Goal: Task Accomplishment & Management: Manage account settings

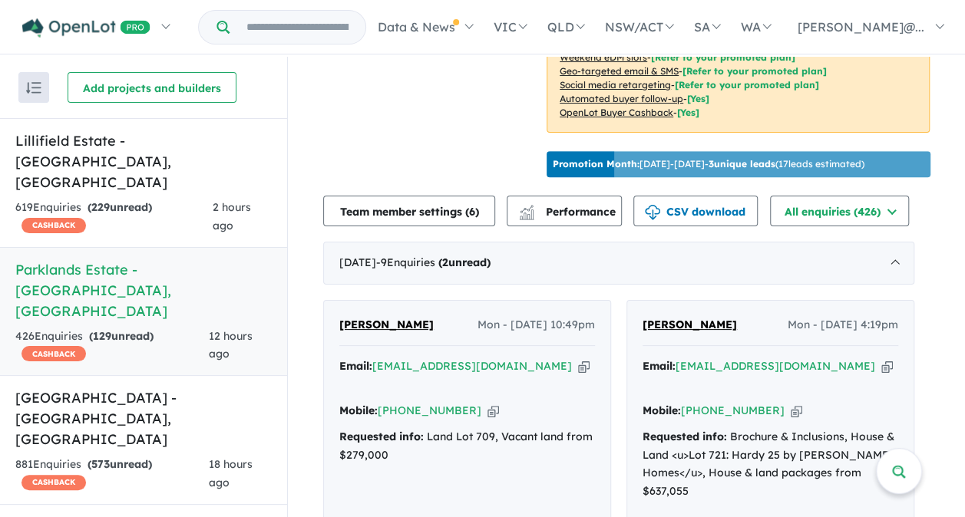
scroll to position [537, 0]
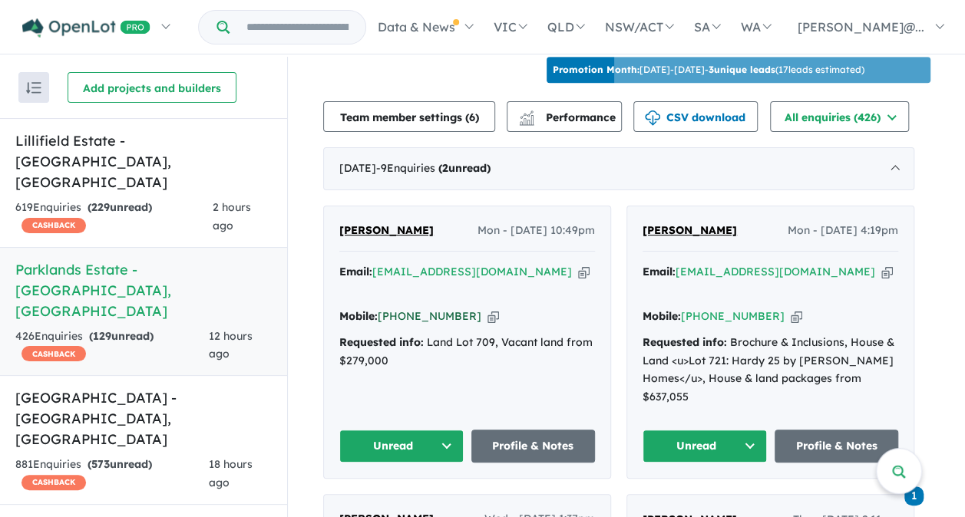
drag, startPoint x: 467, startPoint y: 289, endPoint x: 407, endPoint y: 295, distance: 60.2
click at [407, 308] on div "Mobile: +61 468 724 181 Copied!" at bounding box center [467, 317] width 256 height 18
copy link "468 724 181"
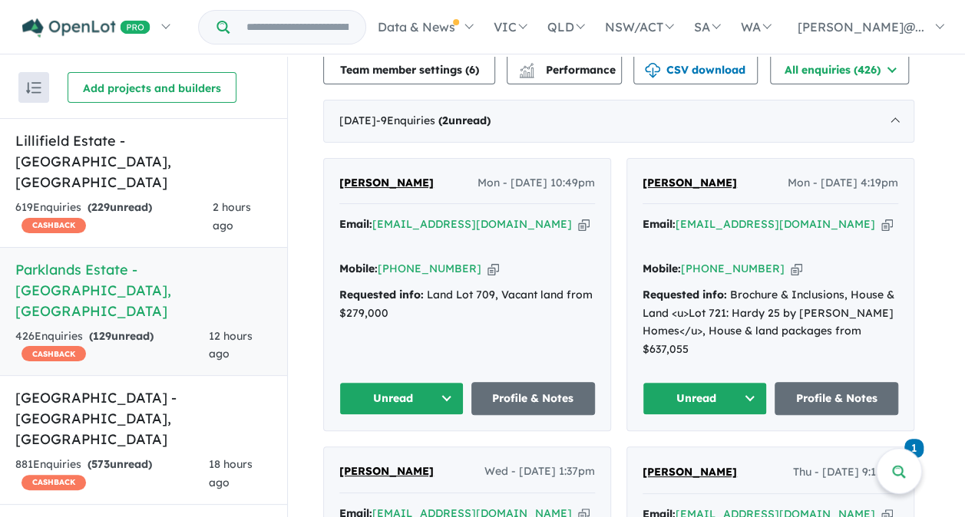
scroll to position [614, 0]
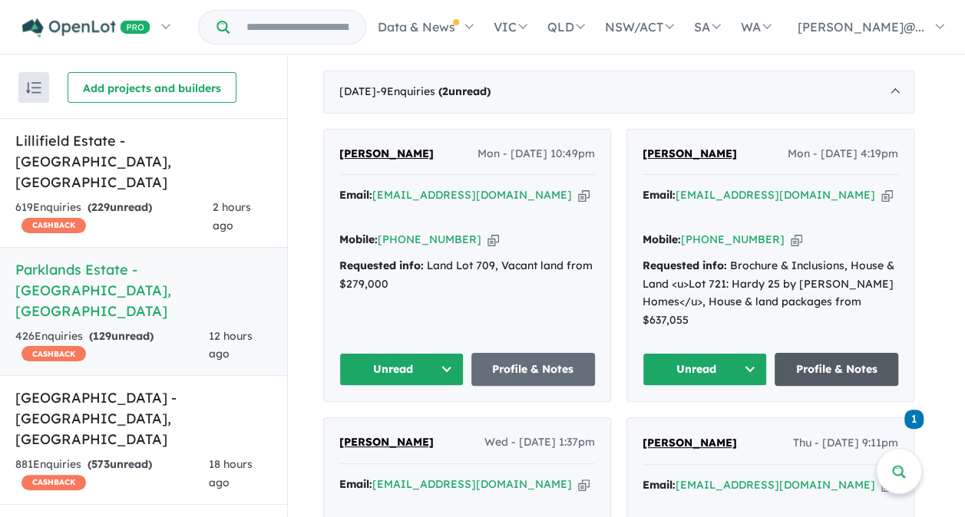
click at [853, 353] on link "Profile & Notes" at bounding box center [836, 369] width 124 height 33
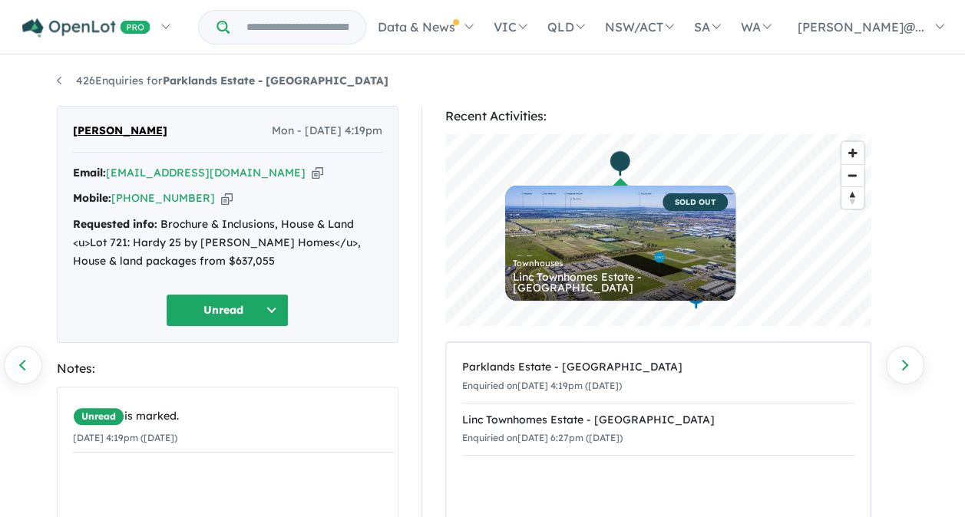
click at [223, 311] on button "Unread" at bounding box center [227, 310] width 123 height 33
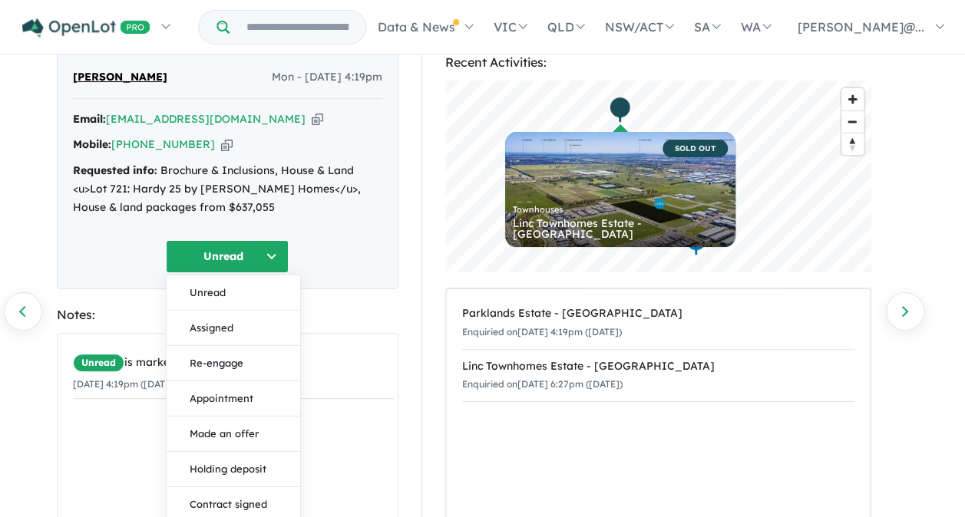
scroll to position [77, 0]
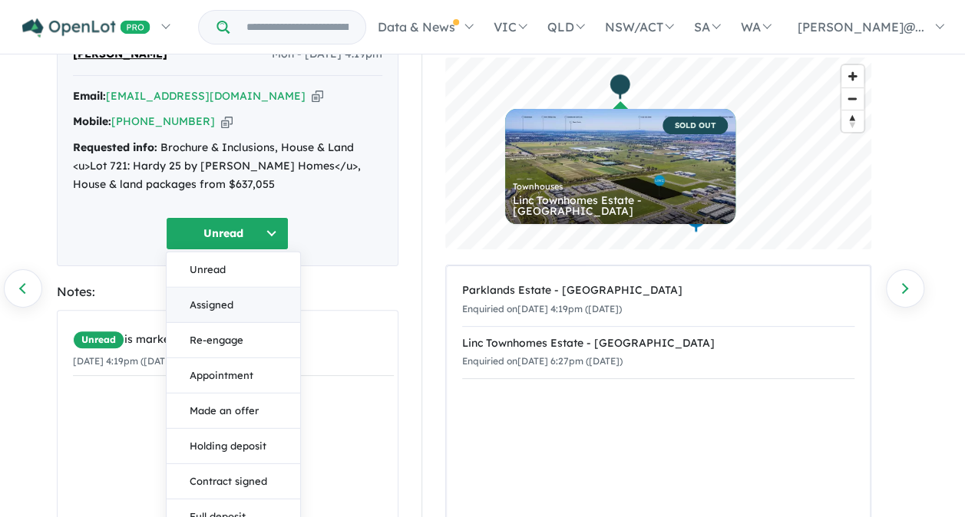
click at [218, 301] on button "Assigned" at bounding box center [234, 304] width 134 height 35
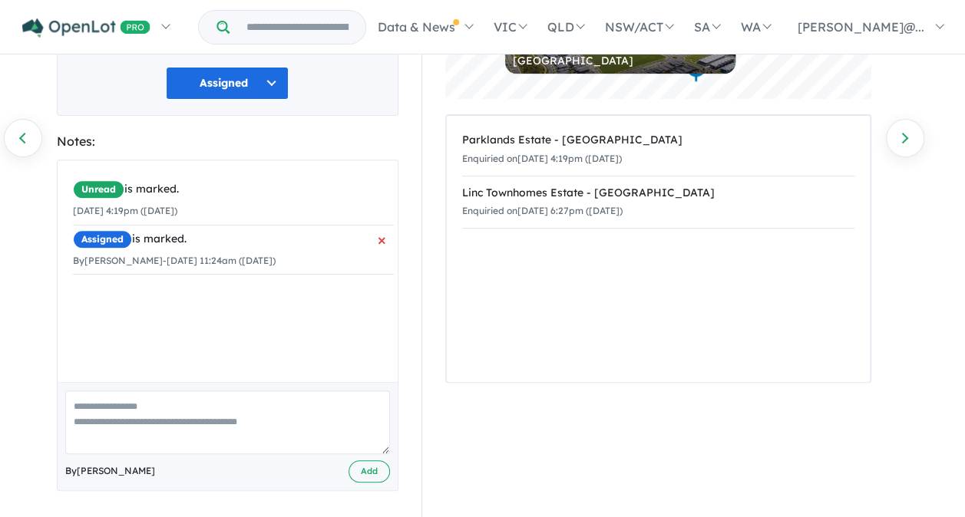
scroll to position [229, 0]
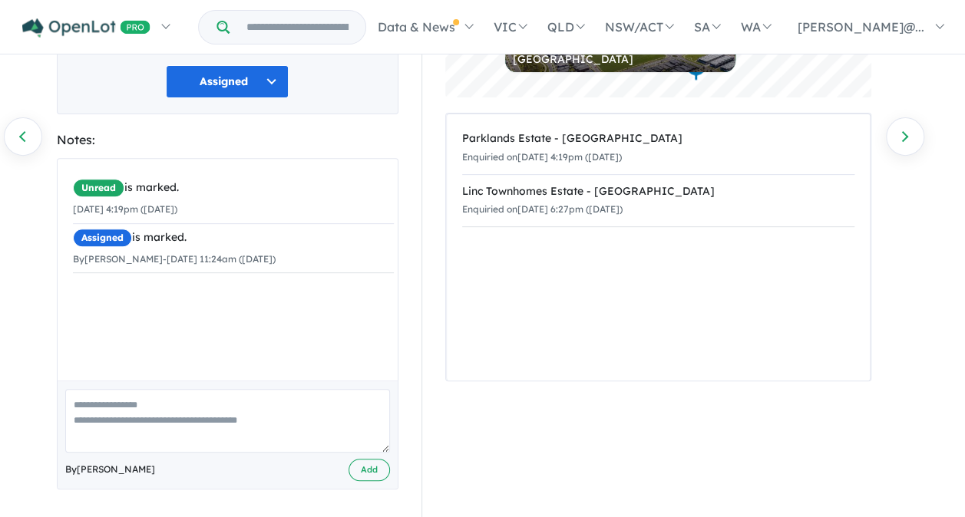
click at [127, 415] on textarea at bounding box center [227, 421] width 325 height 64
type textarea "**********"
click at [368, 470] on button "Add" at bounding box center [368, 470] width 41 height 22
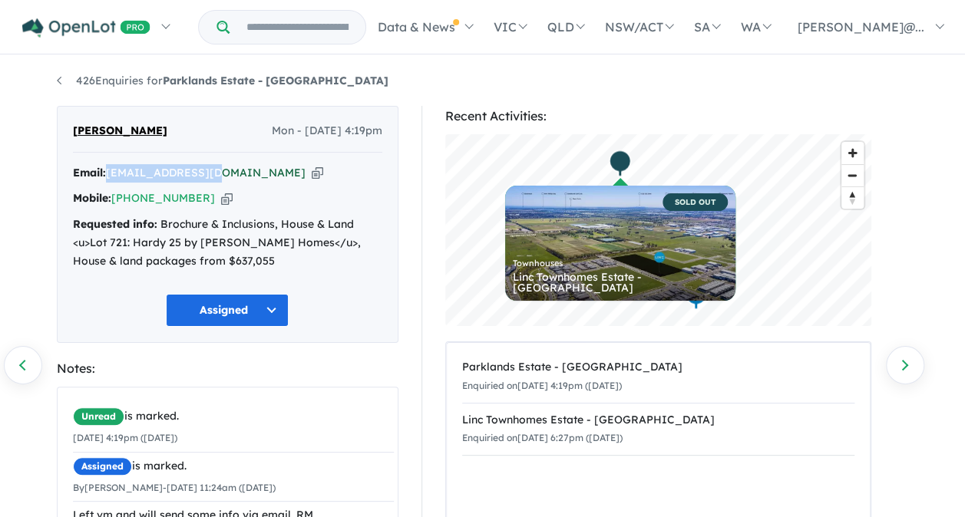
drag, startPoint x: 218, startPoint y: 173, endPoint x: 111, endPoint y: 171, distance: 106.7
click at [111, 171] on div "Email: ags0567@gmail.com Copied!" at bounding box center [227, 173] width 309 height 18
copy a%20Parklands%20Estate%20-%20Wonthaggi"] "[EMAIL_ADDRESS][DOMAIN_NAME]"
drag, startPoint x: 198, startPoint y: 198, endPoint x: 138, endPoint y: 193, distance: 60.0
click at [138, 193] on div "Mobile: +61 458 928 564 Copied!" at bounding box center [227, 199] width 309 height 18
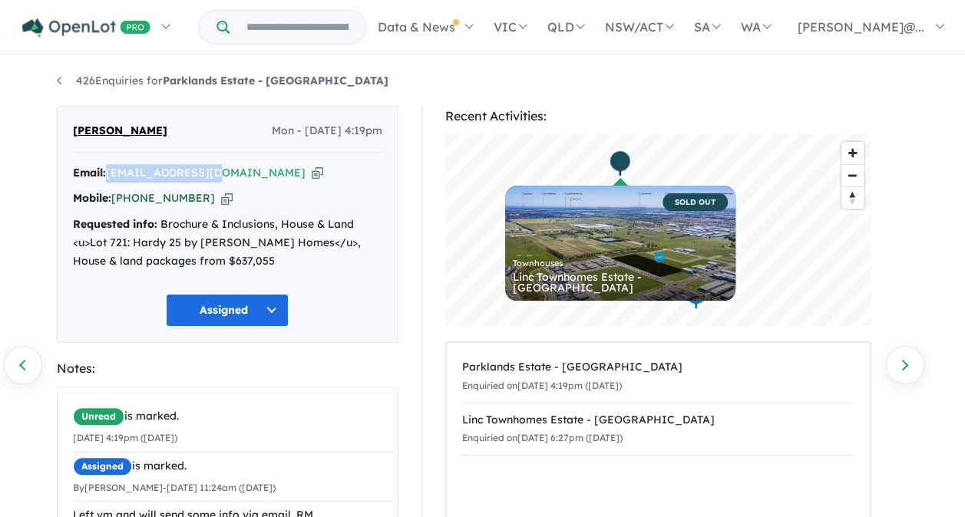
copy link "458 928 564"
click at [242, 256] on div "Requested info: Brochure & Inclusions, House & Land <u>Lot 721: Hardy 25 by Sim…" at bounding box center [227, 243] width 309 height 54
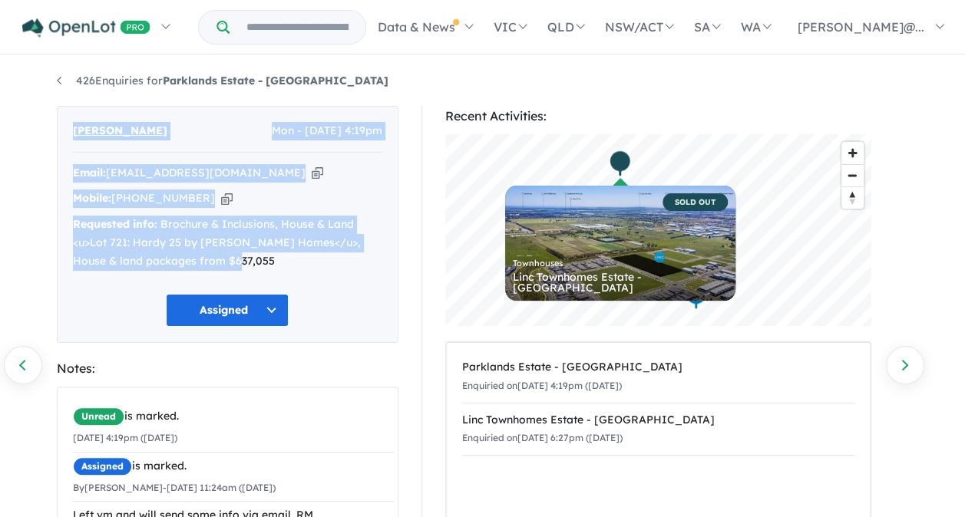
drag, startPoint x: 67, startPoint y: 126, endPoint x: 204, endPoint y: 259, distance: 191.6
click at [204, 259] on div "Andrew Stevens Mon - 18/08/2025, 4:19pm Email: ags0567@gmail.com Copied! Mobile…" at bounding box center [227, 224] width 341 height 237
copy div "Andrew Stevens Mon - 18/08/2025, 4:19pm Email: ags0567@gmail.com Copied! Mobile…"
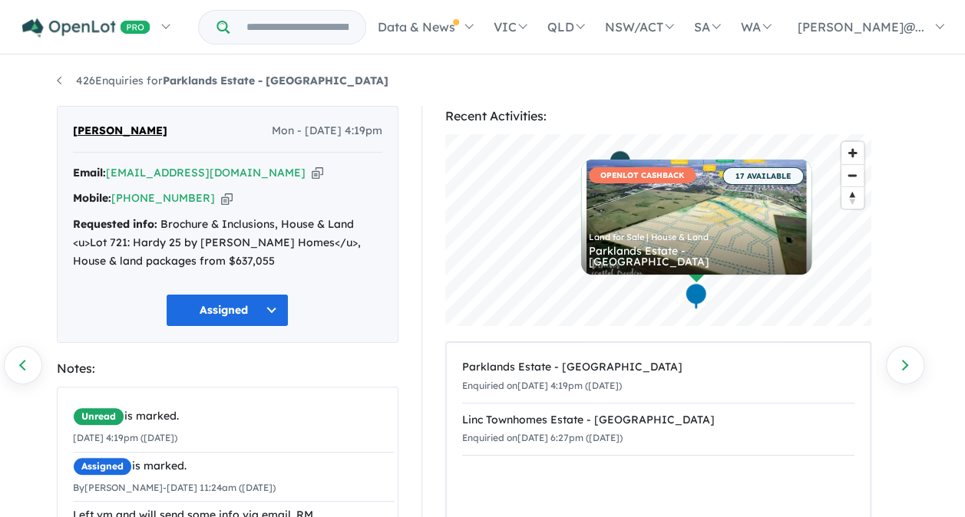
click at [410, 404] on div "Recent Activities: © Mapbox © OpenStreetMap Improve this map OPENLOT CASHBACK 1…" at bounding box center [665, 427] width 510 height 643
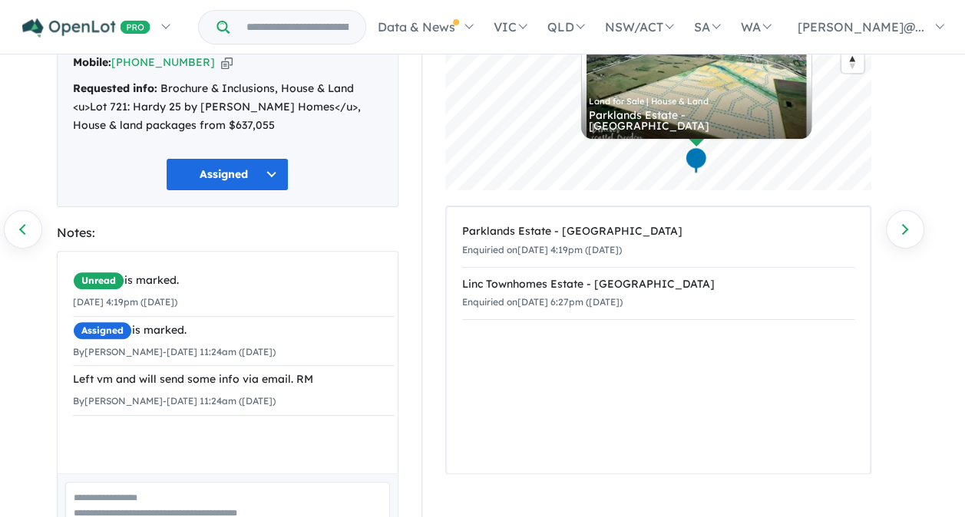
scroll to position [229, 0]
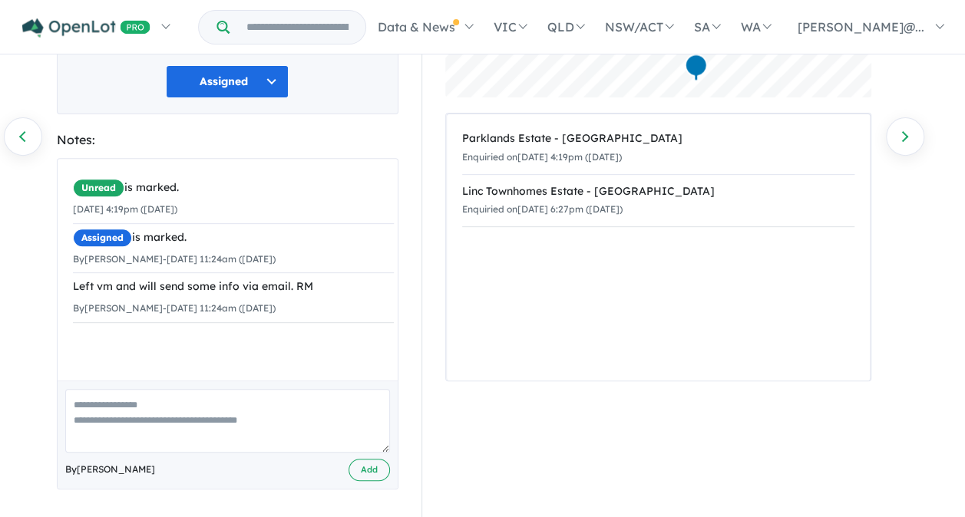
click at [176, 427] on textarea at bounding box center [227, 421] width 325 height 64
type textarea "*"
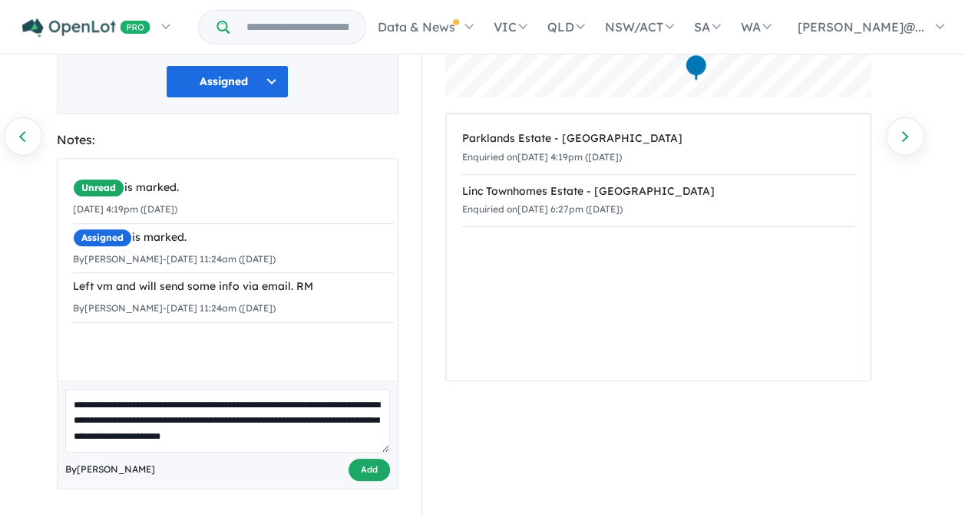
type textarea "**********"
click at [366, 470] on button "Add" at bounding box center [368, 470] width 41 height 22
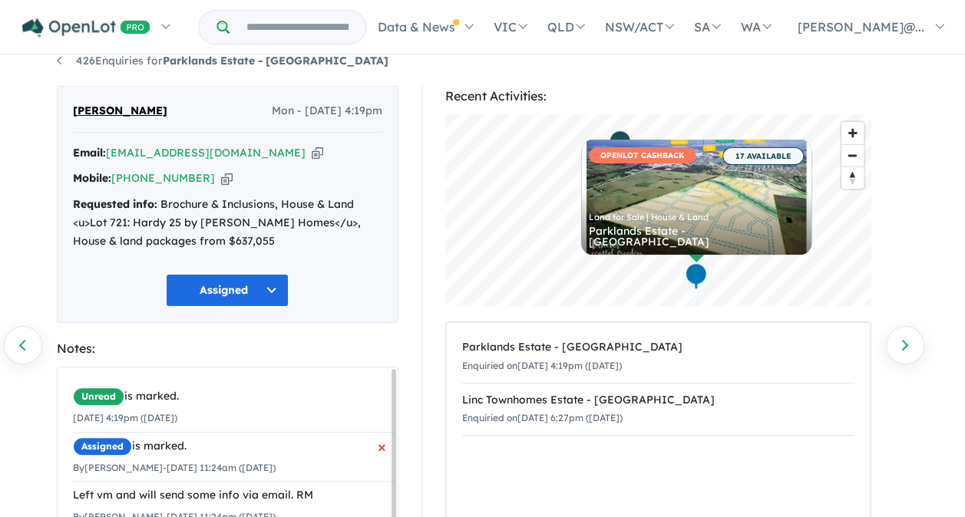
scroll to position [0, 0]
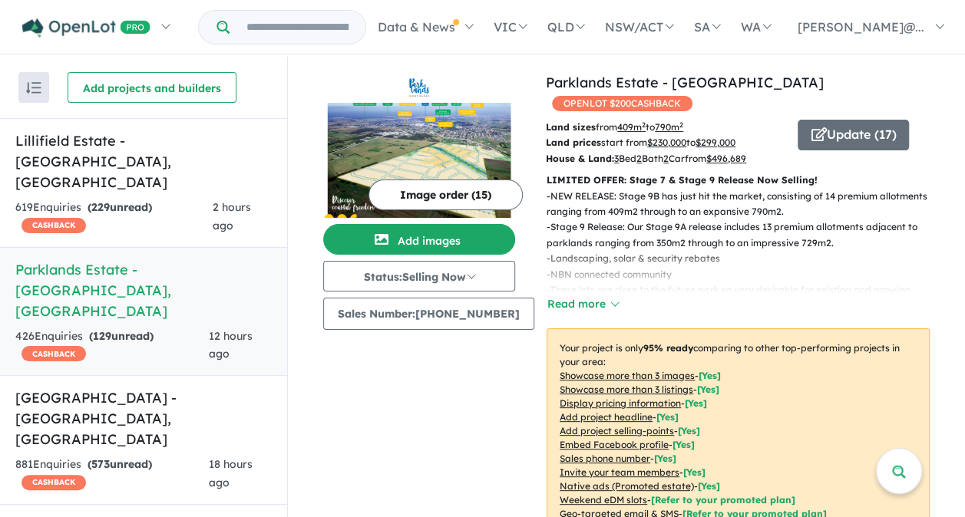
scroll to position [614, 0]
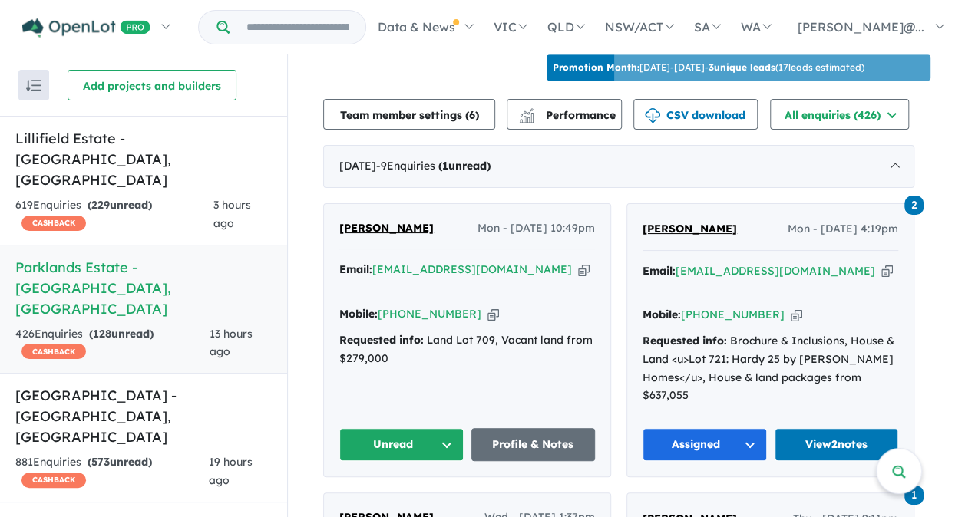
scroll to position [614, 0]
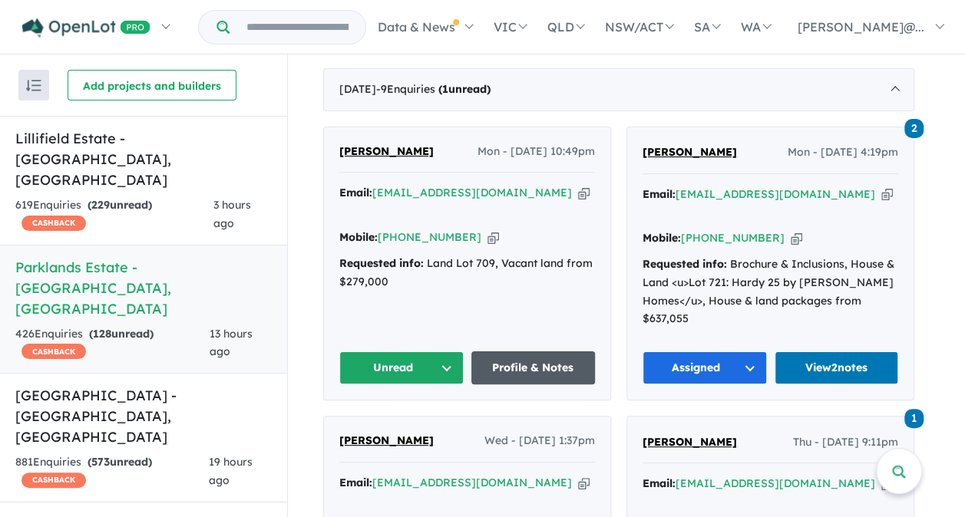
click at [539, 351] on link "Profile & Notes" at bounding box center [533, 367] width 124 height 33
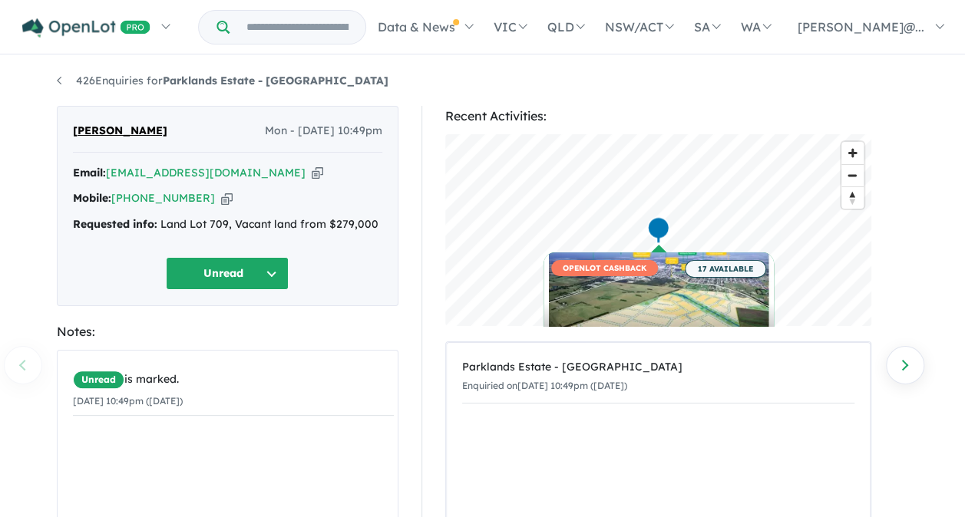
click at [415, 326] on div "Recent Activities: © Mapbox © OpenStreetMap Improve this map OPENLOT CASHBACK 1…" at bounding box center [665, 409] width 510 height 606
click at [227, 272] on button "Unread" at bounding box center [227, 273] width 123 height 33
click at [222, 336] on button "Assigned" at bounding box center [234, 345] width 134 height 35
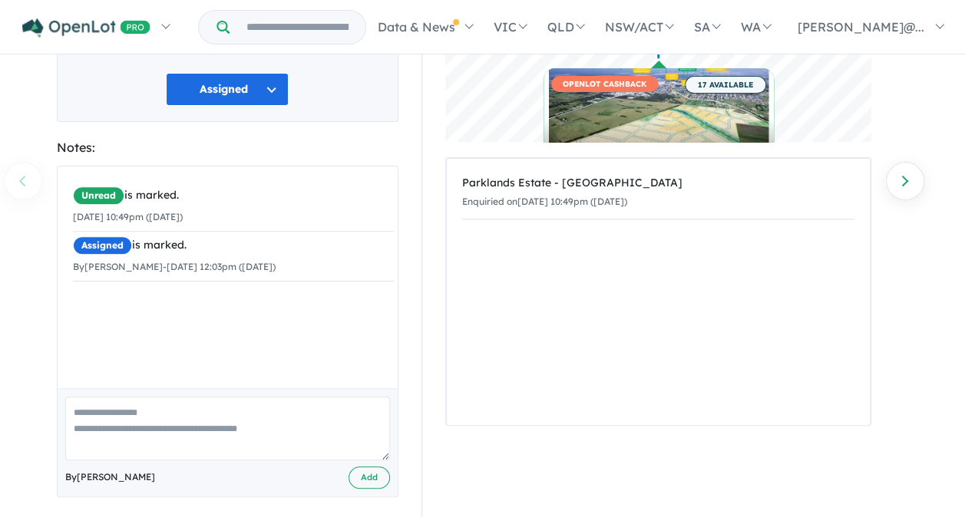
scroll to position [193, 0]
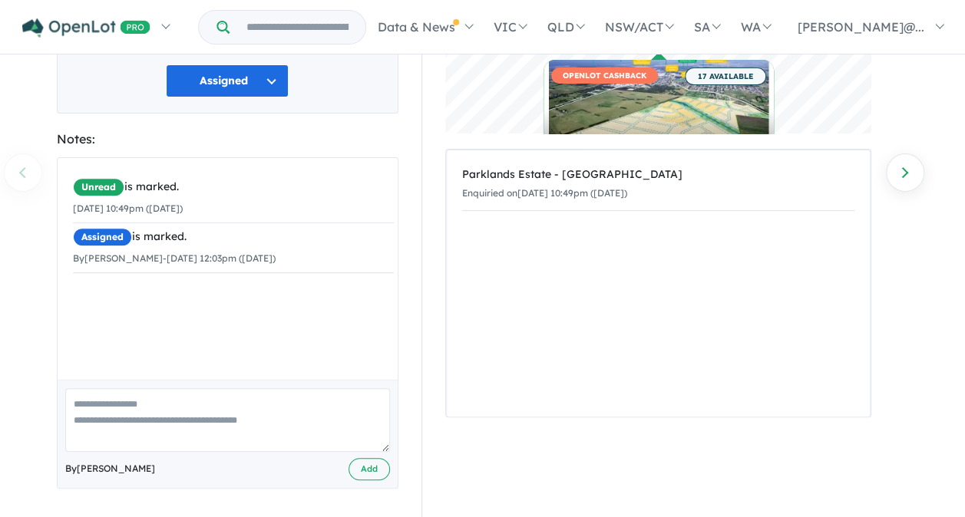
click at [101, 404] on textarea at bounding box center [227, 420] width 325 height 64
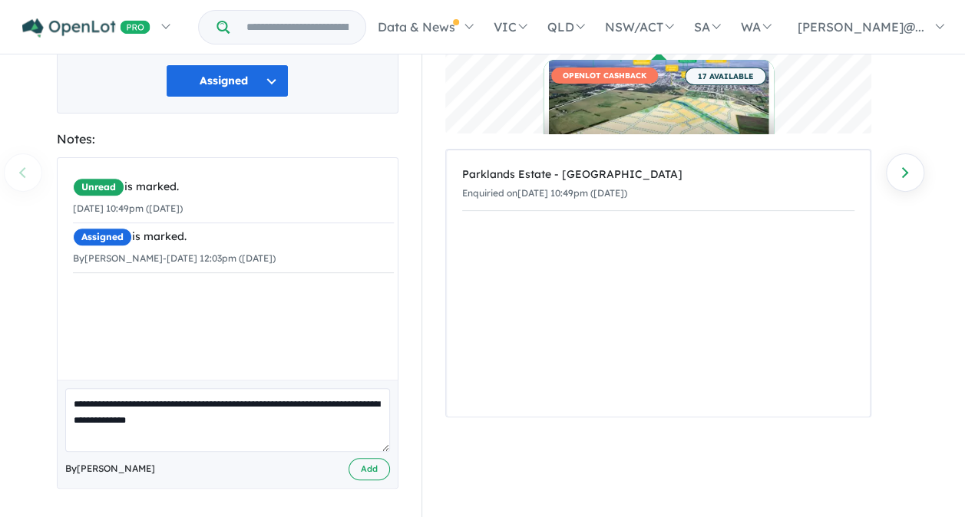
click at [351, 401] on textarea "**********" at bounding box center [227, 420] width 325 height 64
click at [226, 411] on textarea "**********" at bounding box center [227, 420] width 325 height 64
type textarea "**********"
click at [372, 468] on button "Add" at bounding box center [368, 469] width 41 height 22
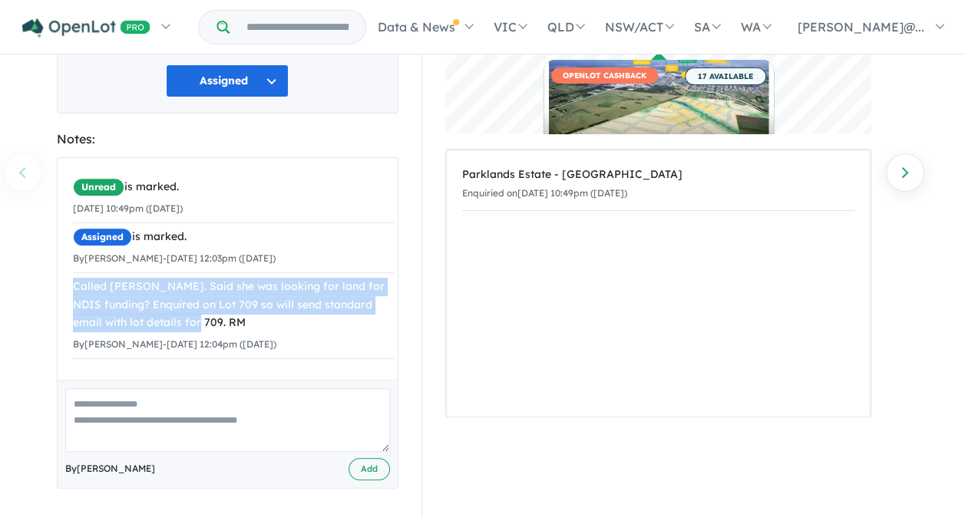
drag, startPoint x: 214, startPoint y: 322, endPoint x: 70, endPoint y: 281, distance: 150.1
click at [70, 281] on div "Unread is marked. 18/08/2025 10:49pm (Monday) Assigned is marked. By Rebecca Ma…" at bounding box center [233, 266] width 351 height 216
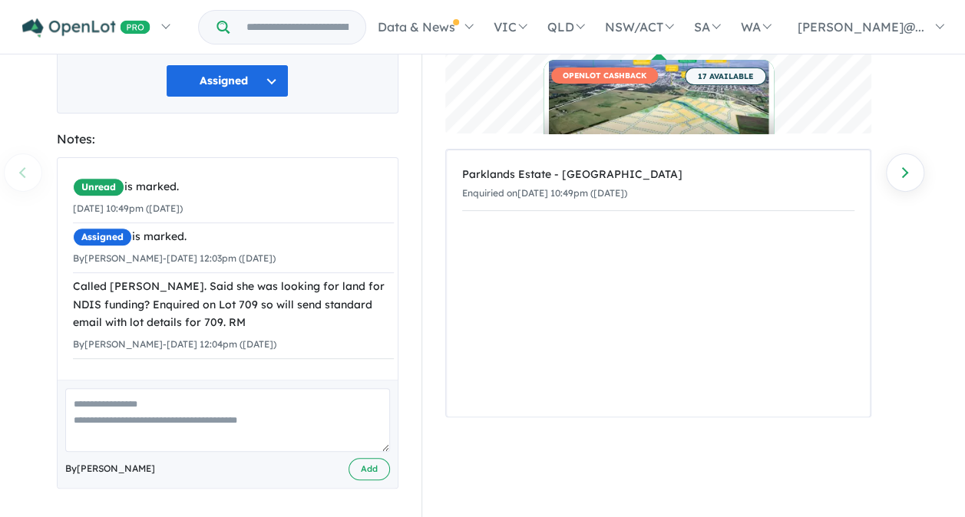
click at [414, 270] on div "Recent Activities: © Mapbox © OpenStreetMap Improve this map OPENLOT CASHBACK 1…" at bounding box center [665, 216] width 510 height 606
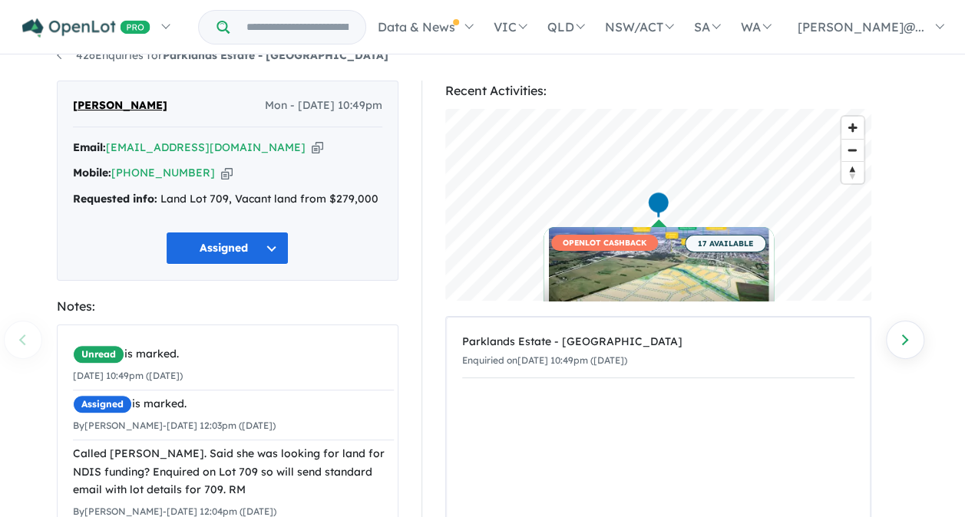
scroll to position [0, 0]
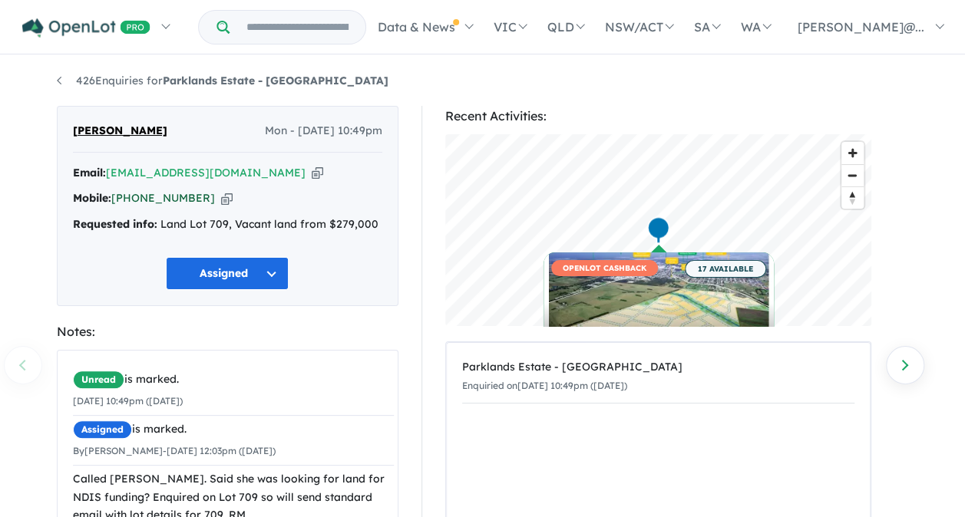
drag, startPoint x: 196, startPoint y: 196, endPoint x: 136, endPoint y: 198, distance: 59.9
click at [136, 198] on div "Mobile: +61 468 724 181 Copied!" at bounding box center [227, 199] width 309 height 18
copy link "468 724 181"
drag, startPoint x: 232, startPoint y: 170, endPoint x: 111, endPoint y: 172, distance: 120.5
click at [111, 172] on div "Email: riskyagnes@gmail.com Copied!" at bounding box center [227, 173] width 309 height 18
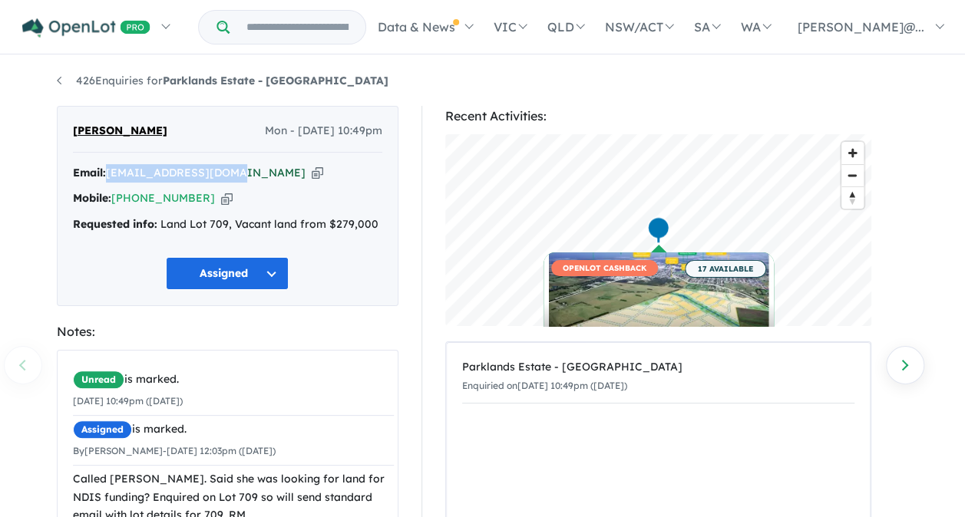
copy a%20Parklands%20Estate%20-%20Wonthaggi"] "[EMAIL_ADDRESS][DOMAIN_NAME]"
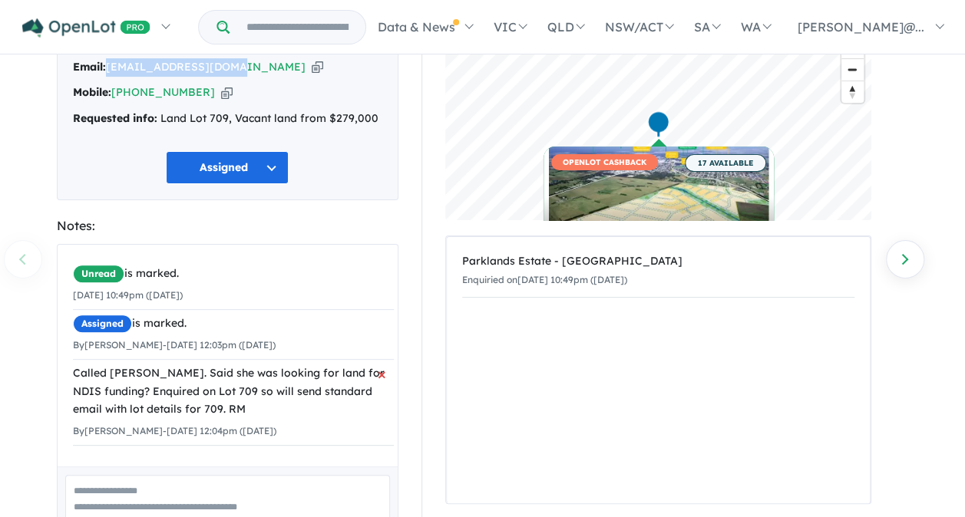
scroll to position [193, 0]
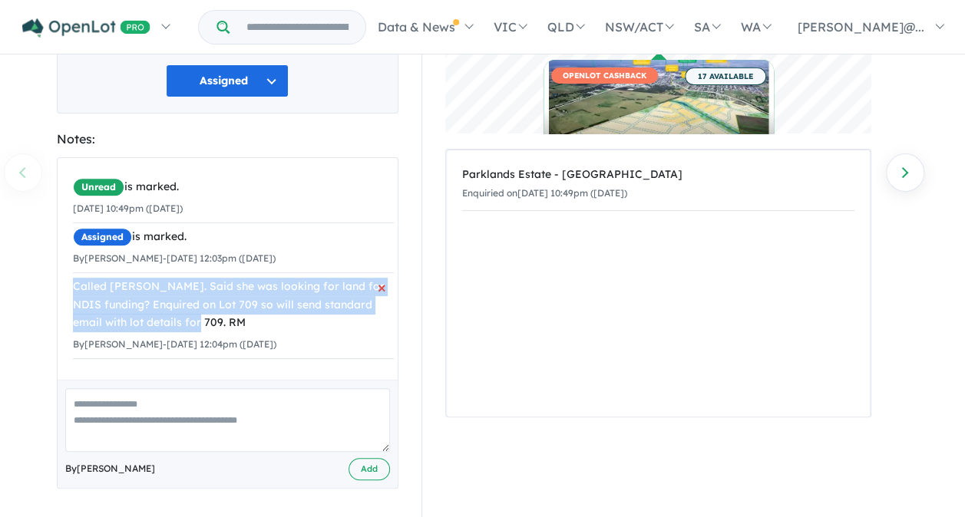
drag, startPoint x: 214, startPoint y: 322, endPoint x: 74, endPoint y: 277, distance: 147.5
click at [74, 278] on div "Called Agnes. Said she was looking for land for NDIS funding? Enquired on Lot 7…" at bounding box center [233, 305] width 321 height 54
copy div "Called Agnes. Said she was looking for land for NDIS funding? Enquired on Lot 7…"
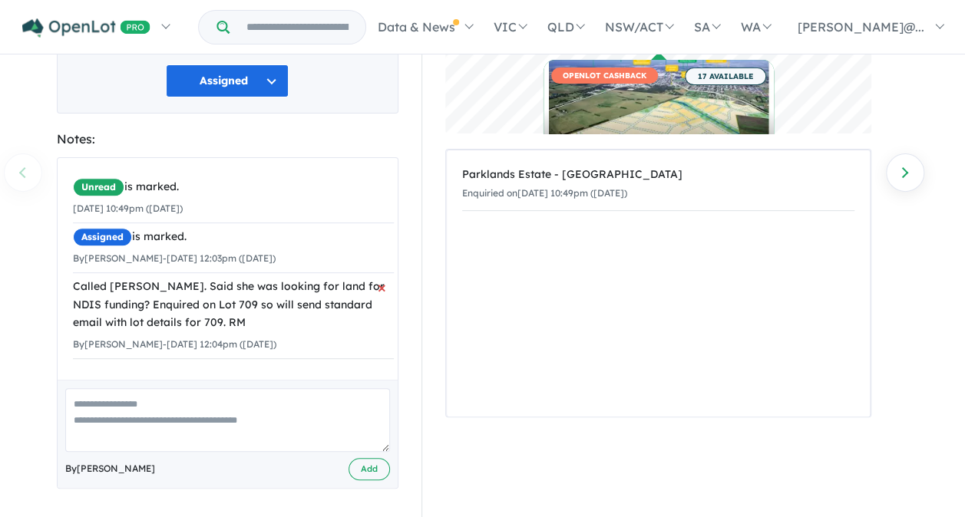
click at [358, 340] on div "By Rebecca Marando - 19/08/2025 12:04pm (Tuesday)" at bounding box center [233, 344] width 321 height 18
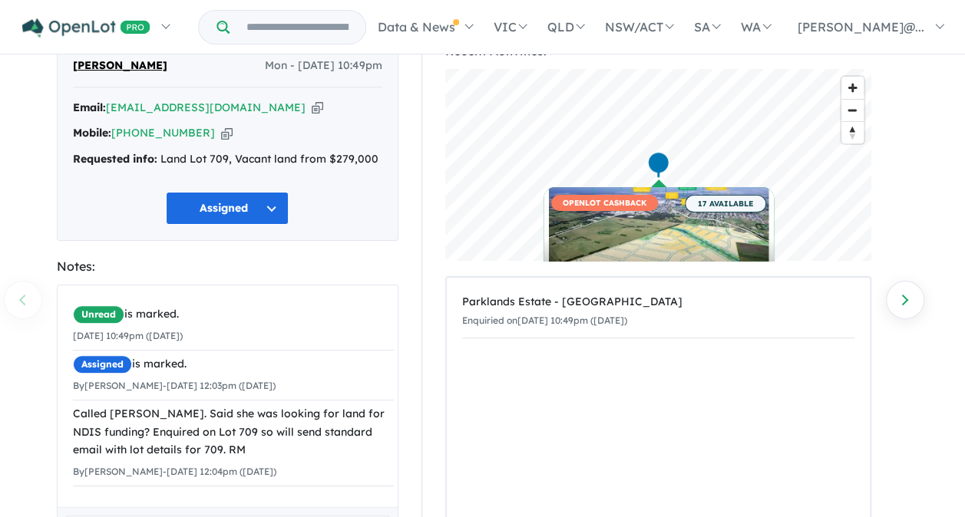
scroll to position [0, 0]
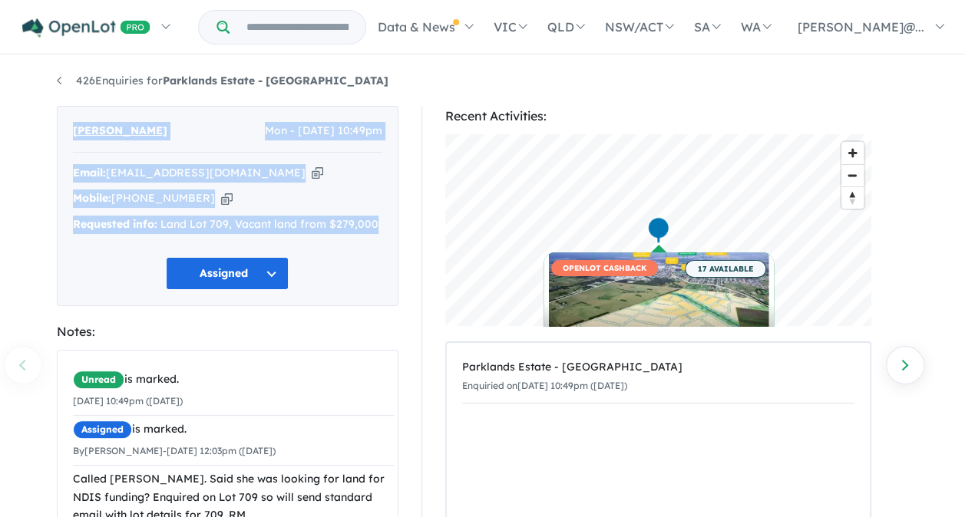
drag, startPoint x: 68, startPoint y: 130, endPoint x: 375, endPoint y: 219, distance: 320.3
click at [375, 219] on div "Agnes Achayo Mon - 18/08/2025, 10:49pm Email: riskyagnes@gmail.com Copied! Mobi…" at bounding box center [227, 206] width 341 height 200
copy div "Agnes Achayo Mon - 18/08/2025, 10:49pm Email: riskyagnes@gmail.com Copied! Mobi…"
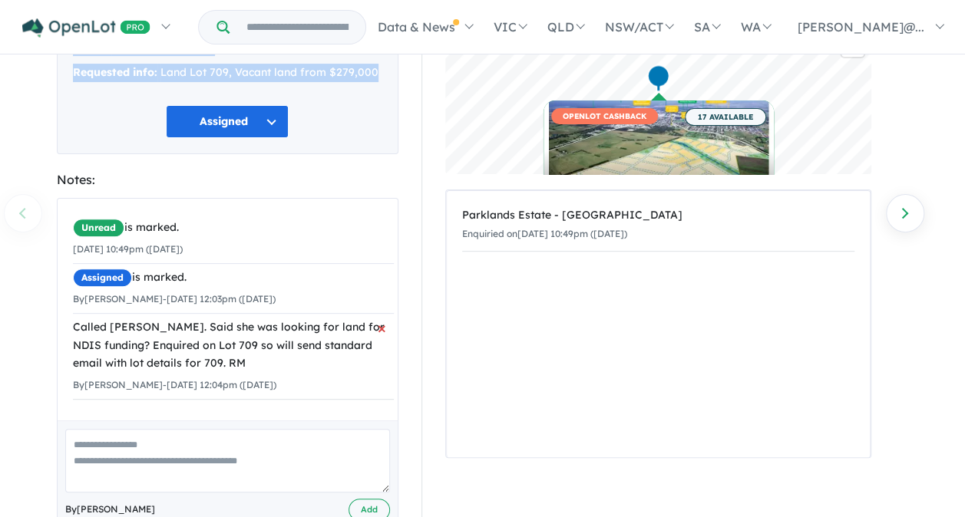
scroll to position [153, 0]
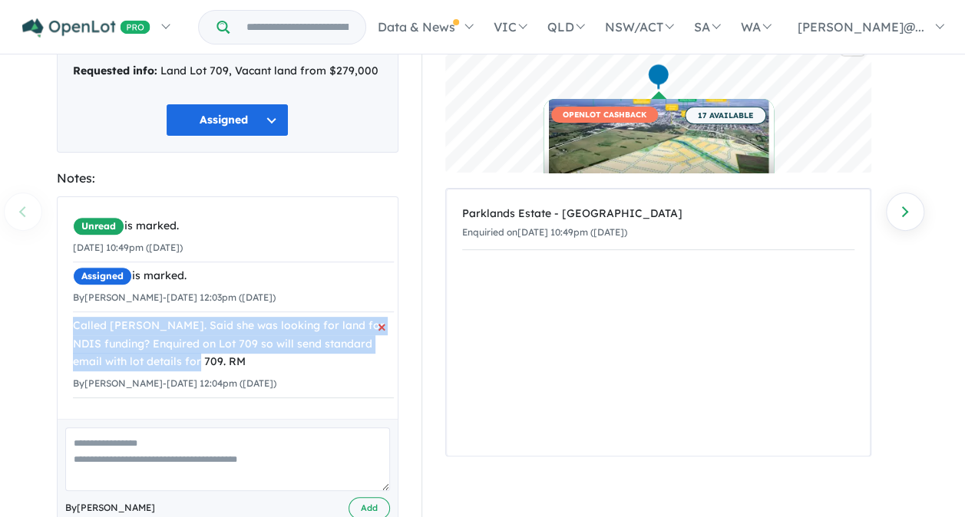
drag, startPoint x: 74, startPoint y: 322, endPoint x: 209, endPoint y: 361, distance: 141.6
click at [209, 361] on div "Called Agnes. Said she was looking for land for NDIS funding? Enquired on Lot 7…" at bounding box center [233, 344] width 321 height 54
copy div "Called Agnes. Said she was looking for land for NDIS funding? Enquired on Lot 7…"
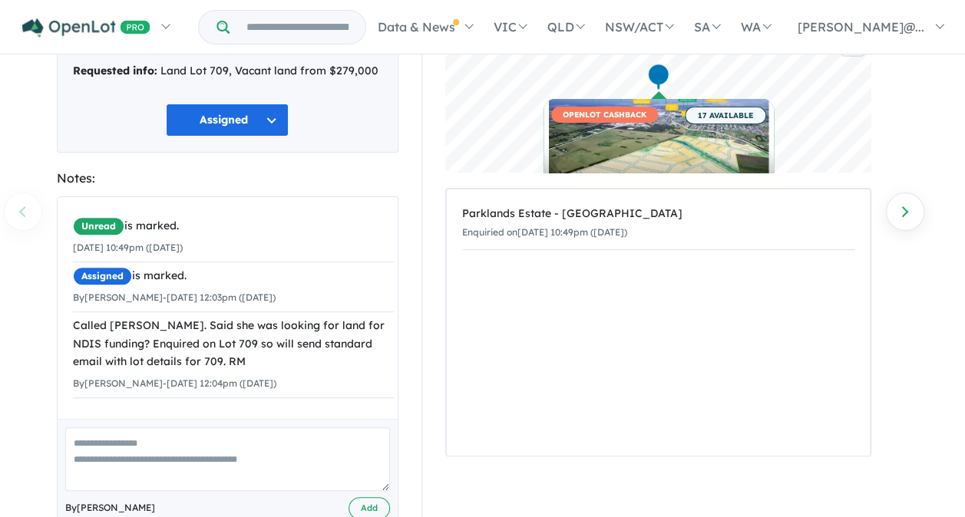
click at [413, 198] on div "Recent Activities: © Mapbox © OpenStreetMap Improve this map OPENLOT CASHBACK 1…" at bounding box center [665, 255] width 510 height 606
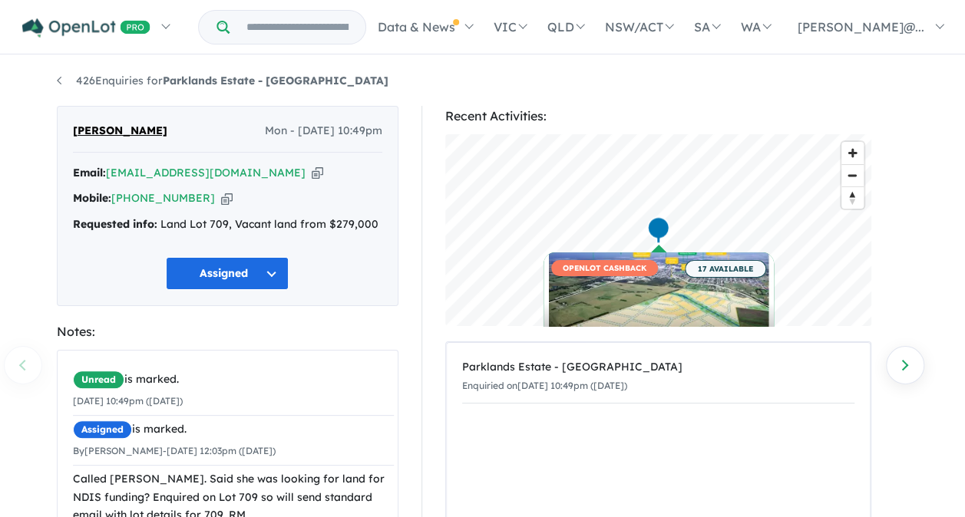
scroll to position [0, 0]
click at [424, 350] on div "Recent Activities: © Mapbox © OpenStreetMap Improve this map OPENLOT CASHBACK 1…" at bounding box center [664, 409] width 487 height 606
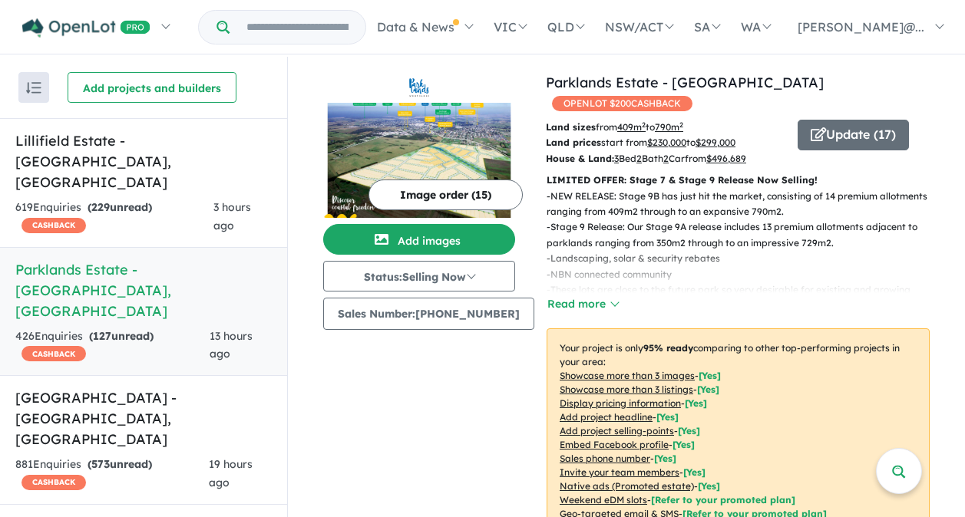
scroll to position [2, 0]
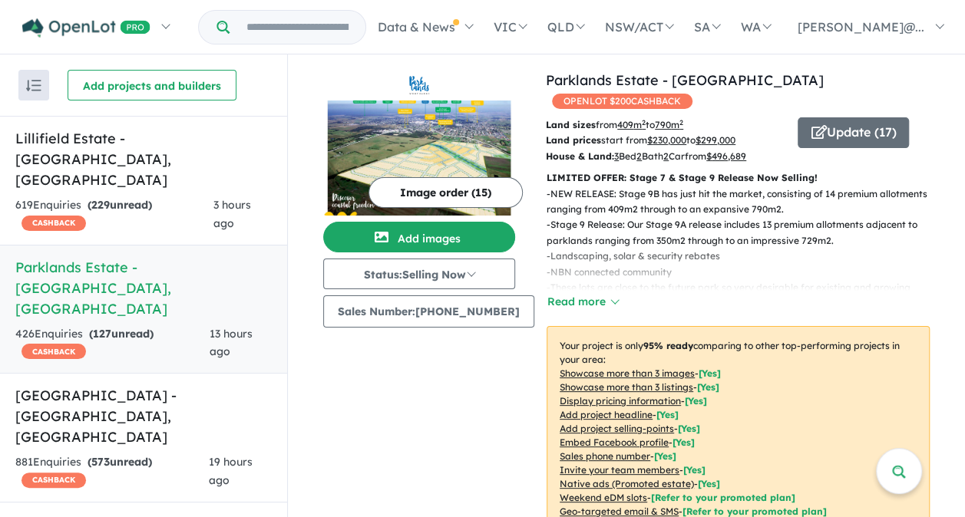
click at [470, 428] on div "Image order ( 15 ) Add images Status: Selling Now In Planning Coming Soon Selli…" at bounding box center [434, 347] width 223 height 554
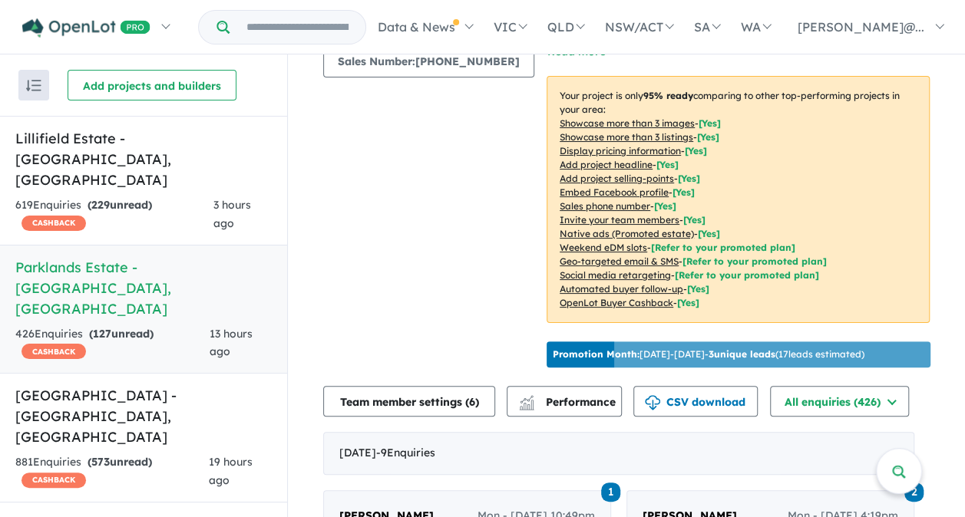
scroll to position [0, 0]
